Goal: Task Accomplishment & Management: Manage account settings

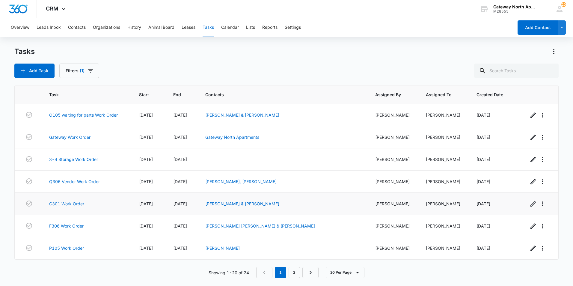
click at [81, 204] on link "G301 Work Order" at bounding box center [66, 203] width 35 height 6
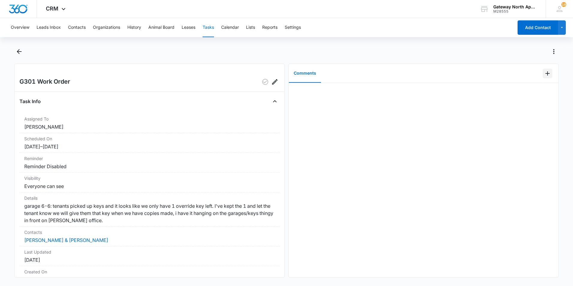
click at [544, 75] on icon "Add Comment" at bounding box center [547, 73] width 7 height 7
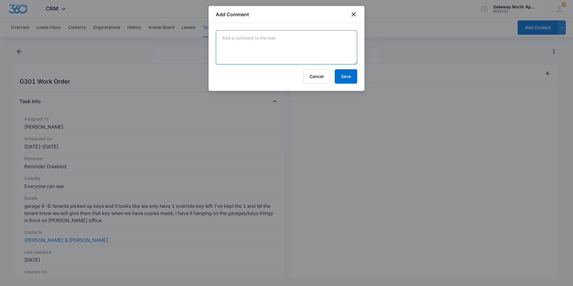
click at [261, 52] on textarea at bounding box center [286, 47] width 141 height 34
click at [280, 40] on textarea at bounding box center [286, 47] width 141 height 34
type textarea "made key gave to office"
click at [344, 76] on button "Save" at bounding box center [346, 76] width 22 height 14
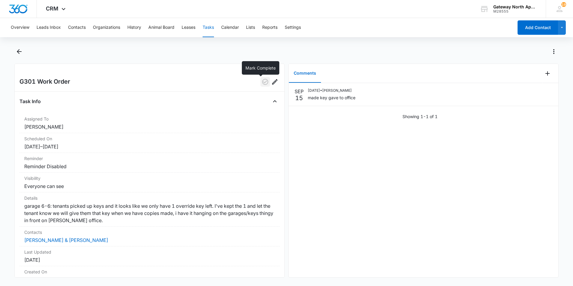
click at [262, 81] on icon "button" at bounding box center [265, 81] width 7 height 7
click at [19, 53] on icon "Back" at bounding box center [19, 51] width 7 height 7
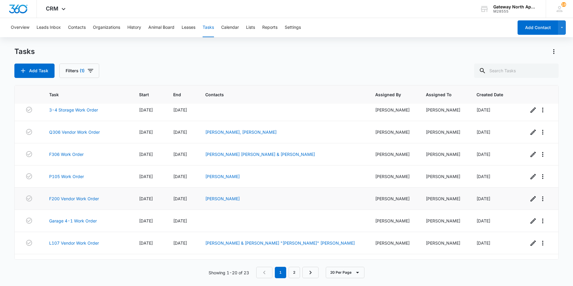
scroll to position [60, 0]
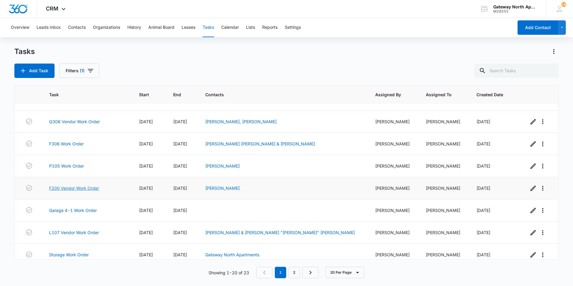
click at [84, 188] on link "F200 Vendor Work Order" at bounding box center [74, 188] width 50 height 6
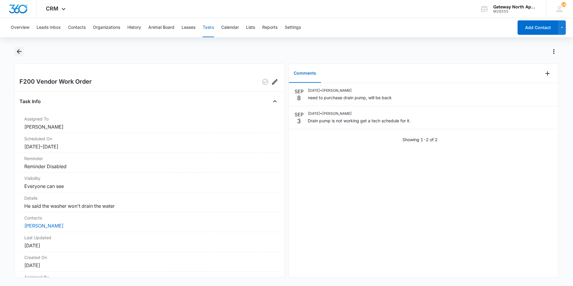
click at [19, 50] on icon "Back" at bounding box center [19, 51] width 5 height 5
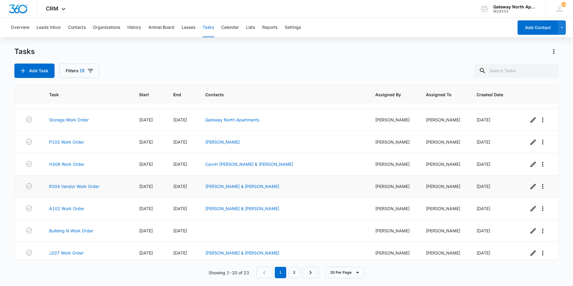
scroll to position [180, 0]
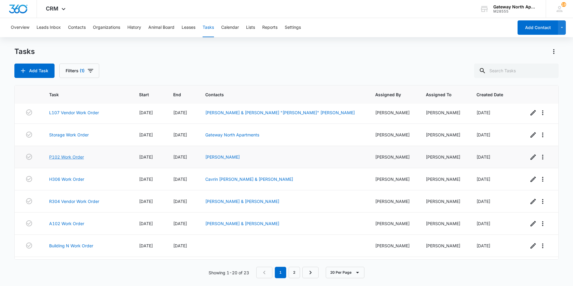
click at [80, 155] on link "P102 Work Order" at bounding box center [66, 157] width 35 height 6
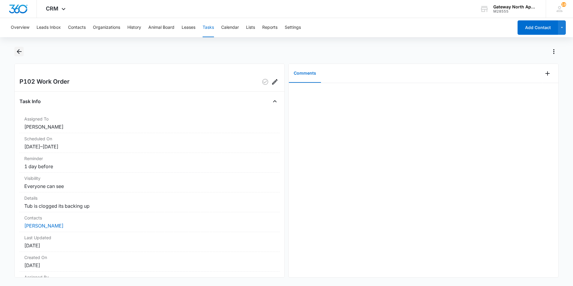
click at [17, 50] on icon "Back" at bounding box center [19, 51] width 7 height 7
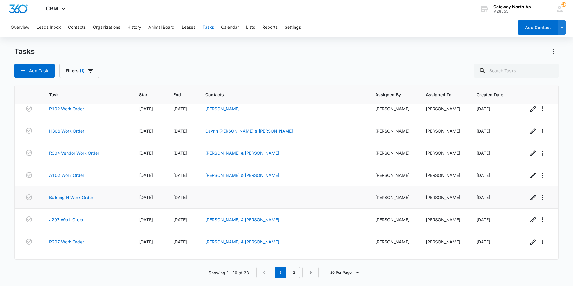
scroll to position [198, 0]
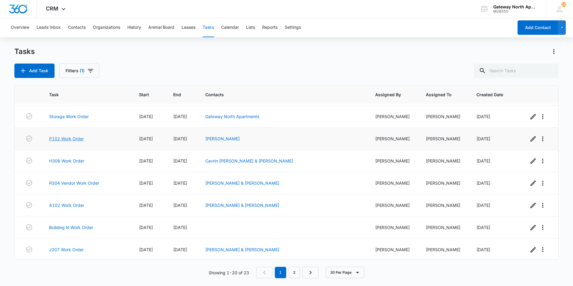
click at [78, 139] on link "P102 Work Order" at bounding box center [66, 138] width 35 height 6
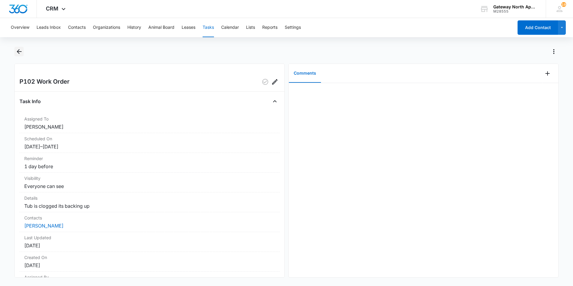
click at [21, 55] on button "Back" at bounding box center [18, 52] width 9 height 10
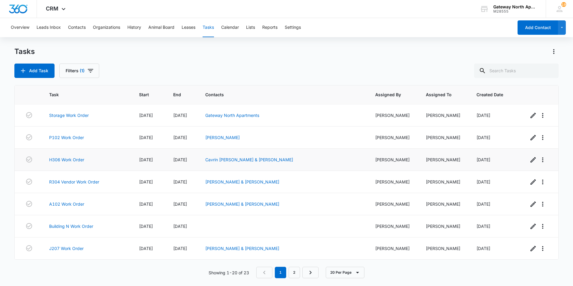
scroll to position [210, 0]
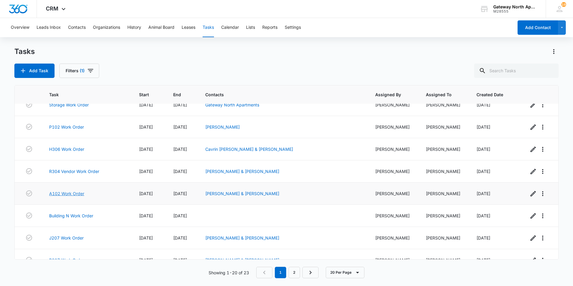
click at [81, 194] on link "A102 Work Order" at bounding box center [66, 193] width 35 height 6
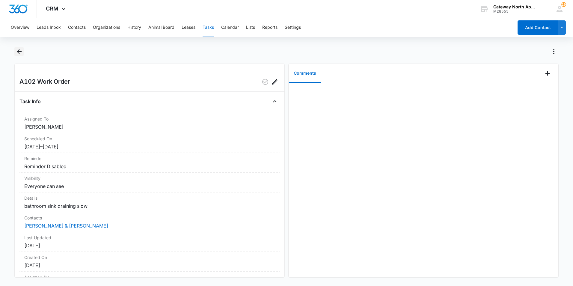
click at [18, 53] on icon "Back" at bounding box center [19, 51] width 5 height 5
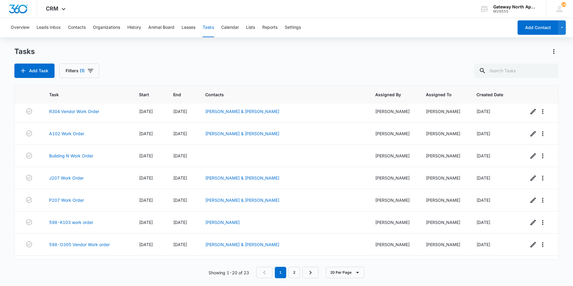
scroll to position [288, 0]
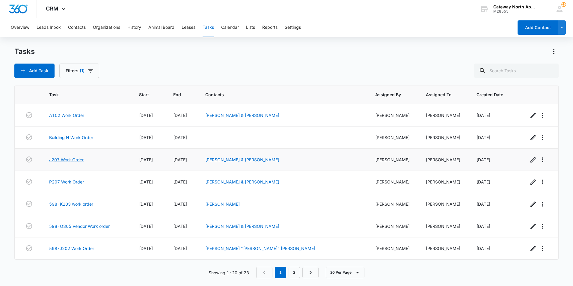
click at [79, 160] on link "J207 Work Order" at bounding box center [66, 159] width 34 height 6
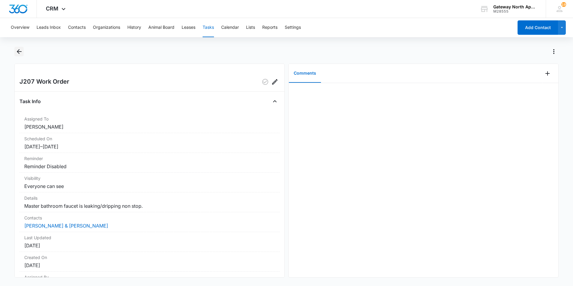
click at [19, 52] on icon "Back" at bounding box center [19, 51] width 7 height 7
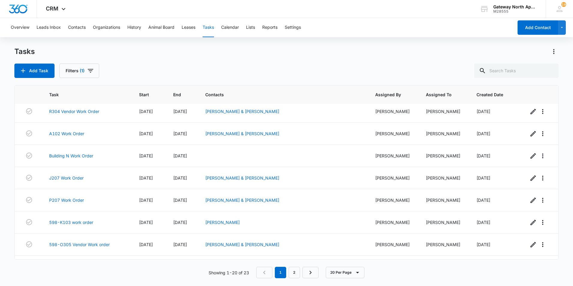
scroll to position [288, 0]
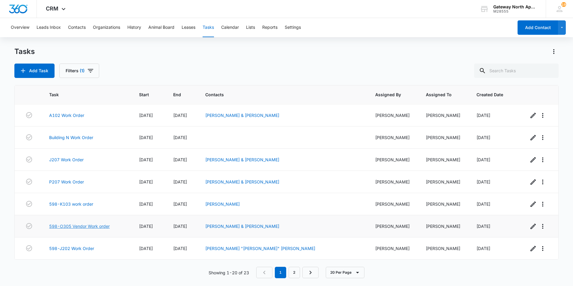
click at [87, 227] on link "598-O305 Vendor Work order" at bounding box center [79, 226] width 61 height 6
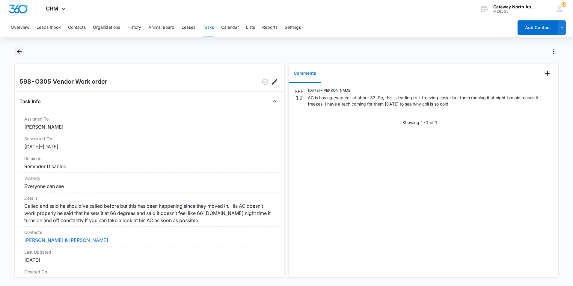
click at [22, 54] on icon "Back" at bounding box center [19, 51] width 7 height 7
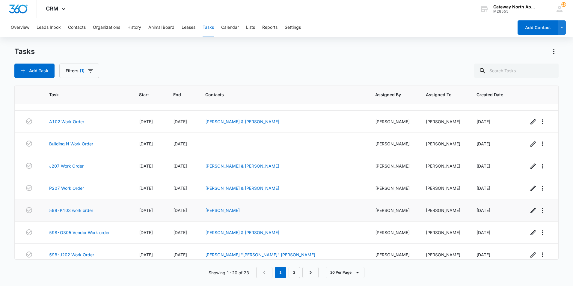
scroll to position [288, 0]
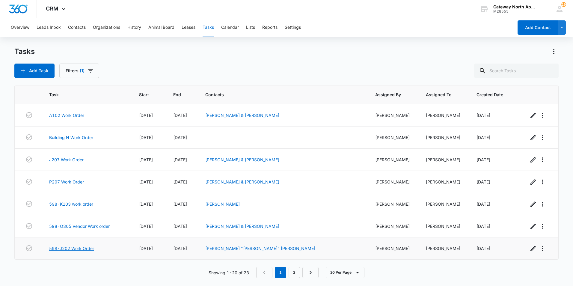
click at [84, 249] on link "598-J202 Work Order" at bounding box center [71, 248] width 45 height 6
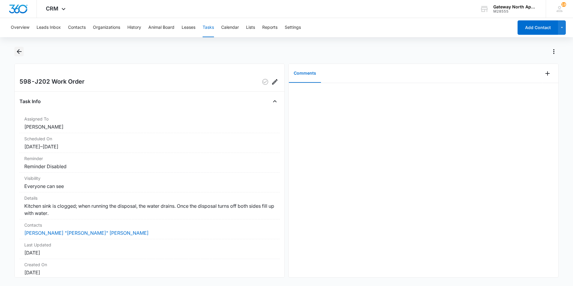
click at [20, 53] on icon "Back" at bounding box center [19, 51] width 7 height 7
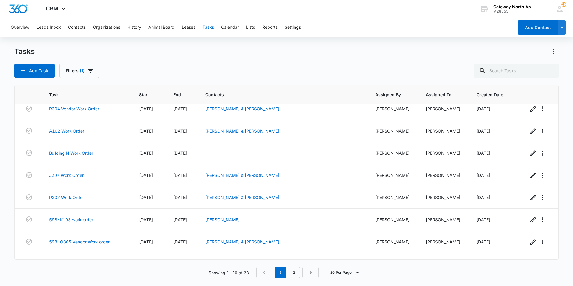
scroll to position [288, 0]
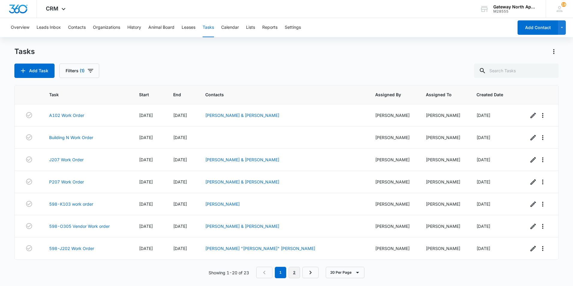
click at [294, 272] on link "2" at bounding box center [293, 272] width 11 height 11
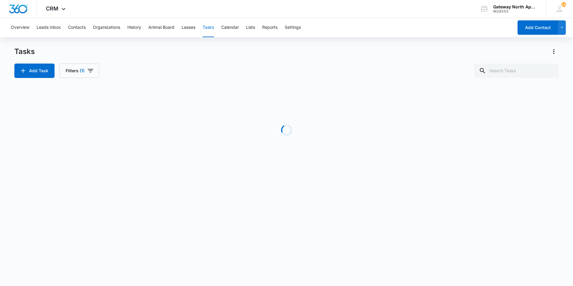
scroll to position [0, 0]
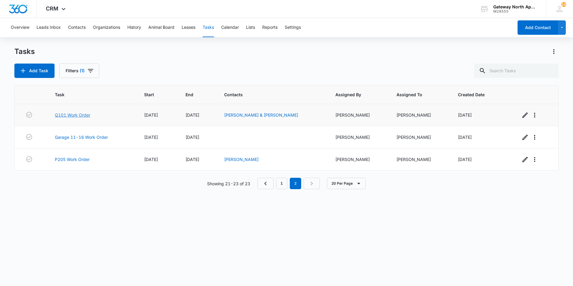
click at [84, 115] on link "Q101 Work Order" at bounding box center [72, 115] width 35 height 6
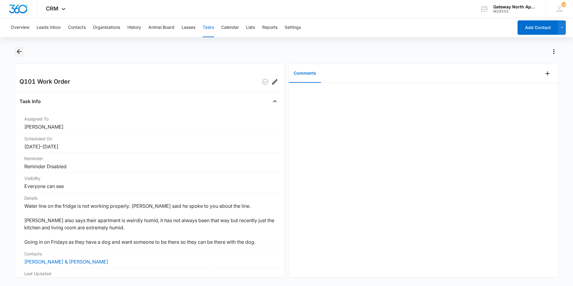
click at [20, 49] on icon "Back" at bounding box center [19, 51] width 7 height 7
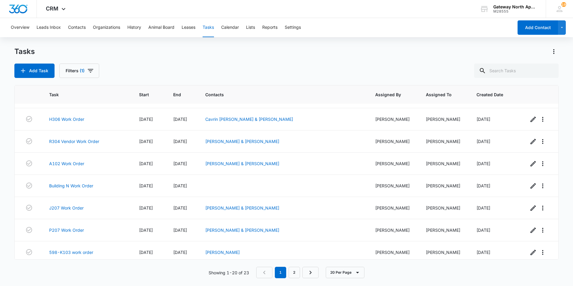
scroll to position [288, 0]
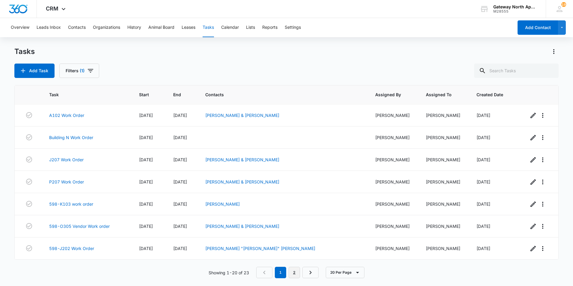
click at [294, 272] on link "2" at bounding box center [293, 272] width 11 height 11
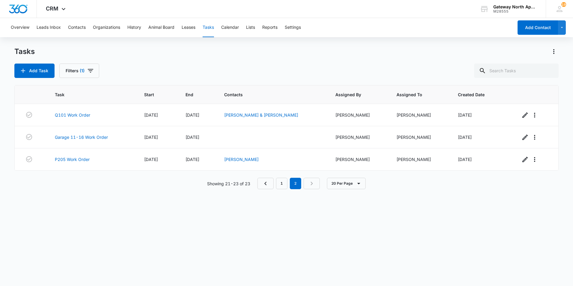
scroll to position [0, 0]
click at [82, 158] on link "P205 Work Order" at bounding box center [72, 159] width 35 height 6
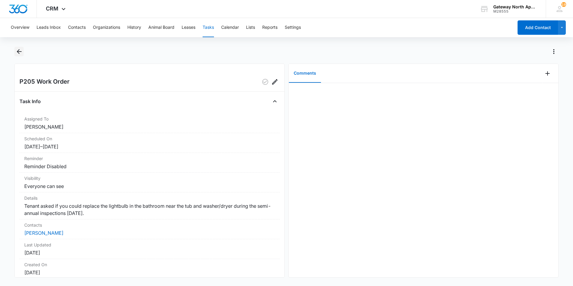
click at [19, 52] on icon "Back" at bounding box center [19, 51] width 7 height 7
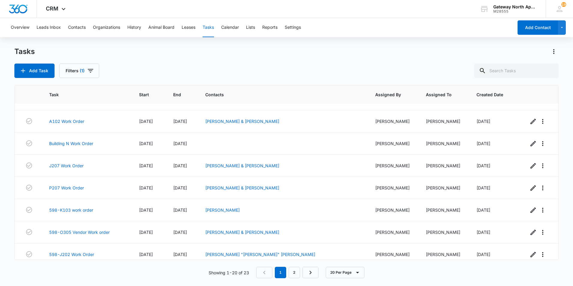
scroll to position [288, 0]
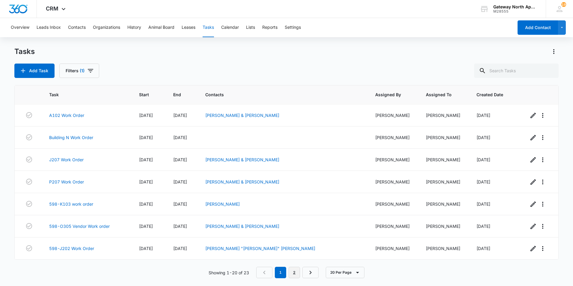
click at [295, 272] on link "2" at bounding box center [293, 272] width 11 height 11
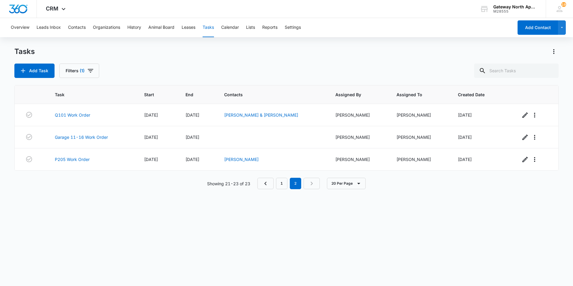
scroll to position [0, 0]
click at [278, 182] on link "1" at bounding box center [281, 183] width 11 height 11
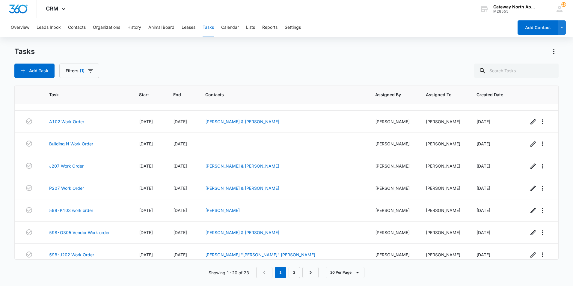
scroll to position [288, 0]
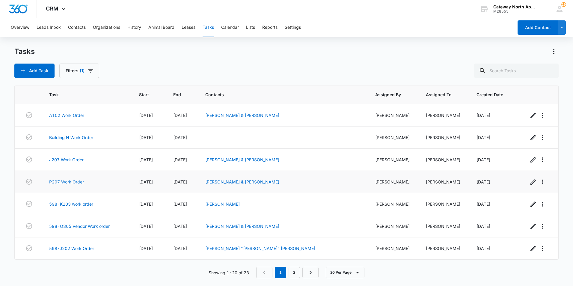
click at [79, 181] on link "P207 Work Order" at bounding box center [66, 182] width 35 height 6
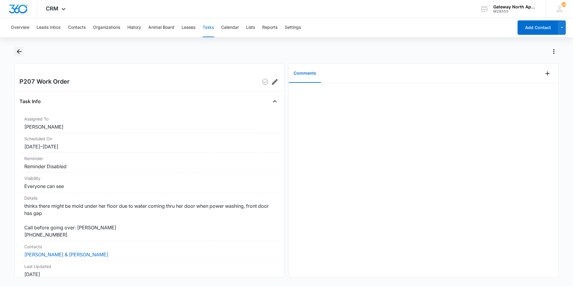
click at [16, 54] on icon "Back" at bounding box center [19, 51] width 7 height 7
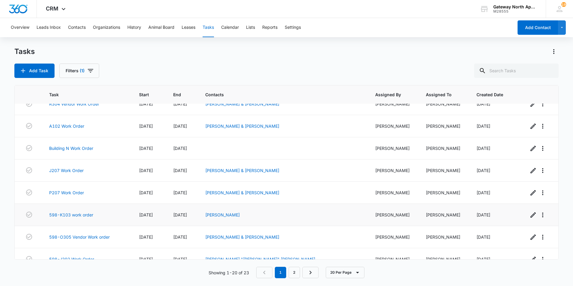
scroll to position [288, 0]
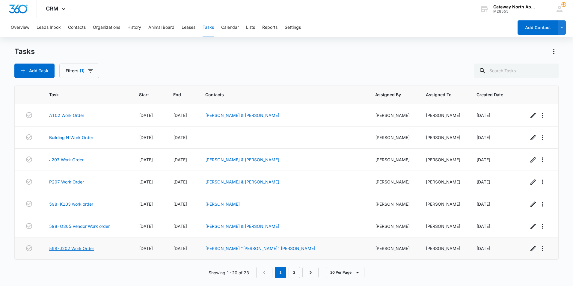
click at [86, 249] on link "598-J202 Work Order" at bounding box center [71, 248] width 45 height 6
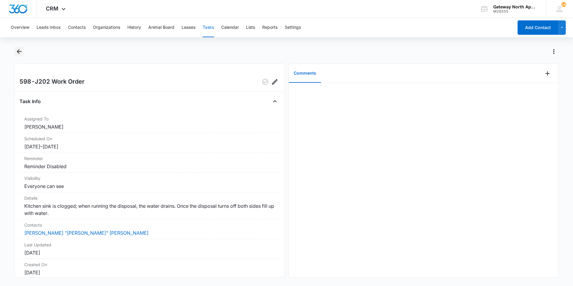
click at [20, 52] on icon "Back" at bounding box center [19, 51] width 7 height 7
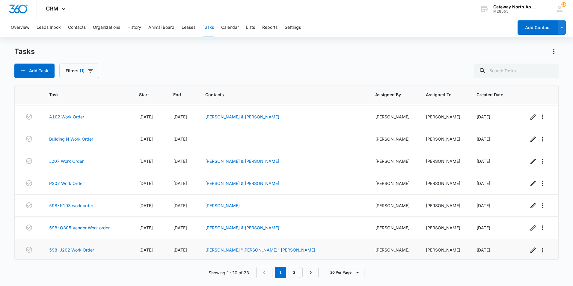
scroll to position [288, 0]
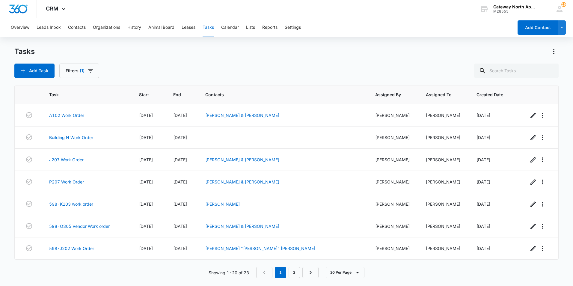
click at [161, 276] on div "Showing 1-20 of 23 1 2 20 Per Page" at bounding box center [286, 272] width 544 height 11
